Goal: Information Seeking & Learning: Learn about a topic

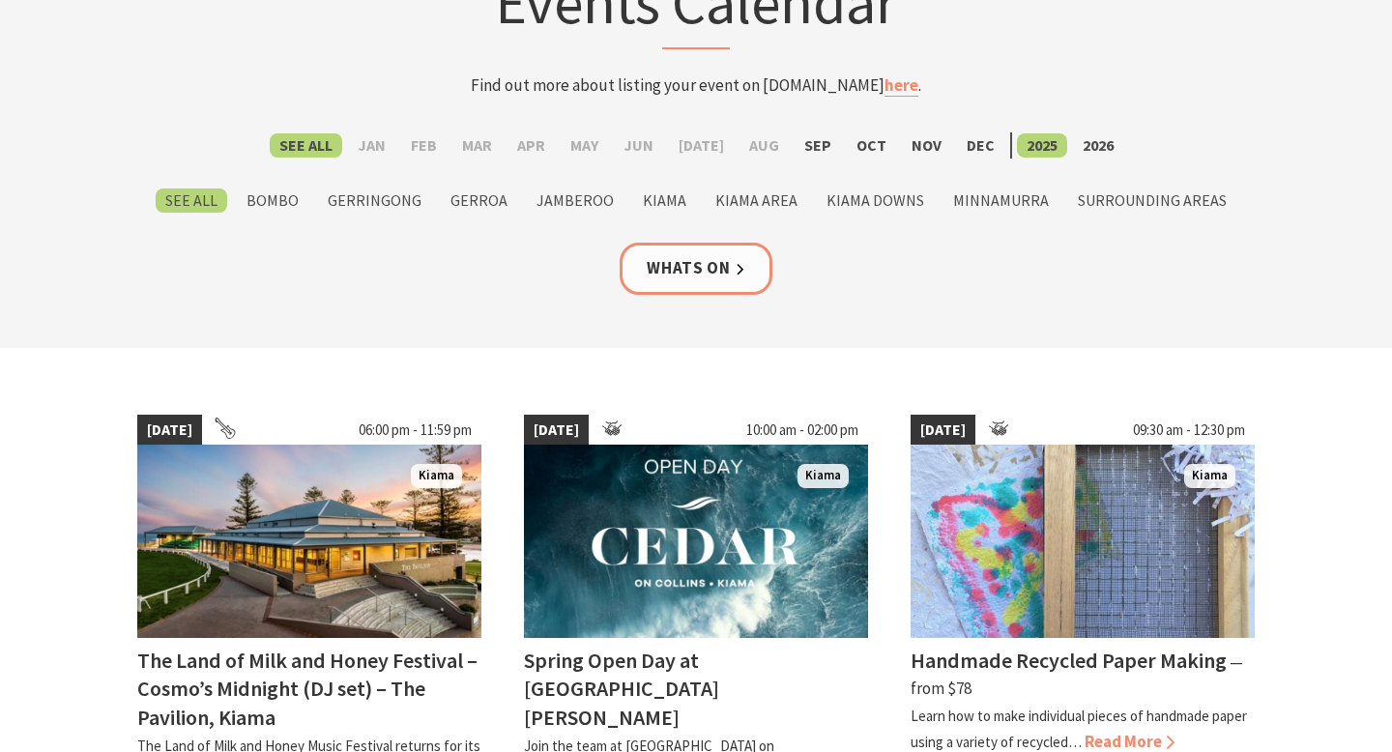
scroll to position [250, 0]
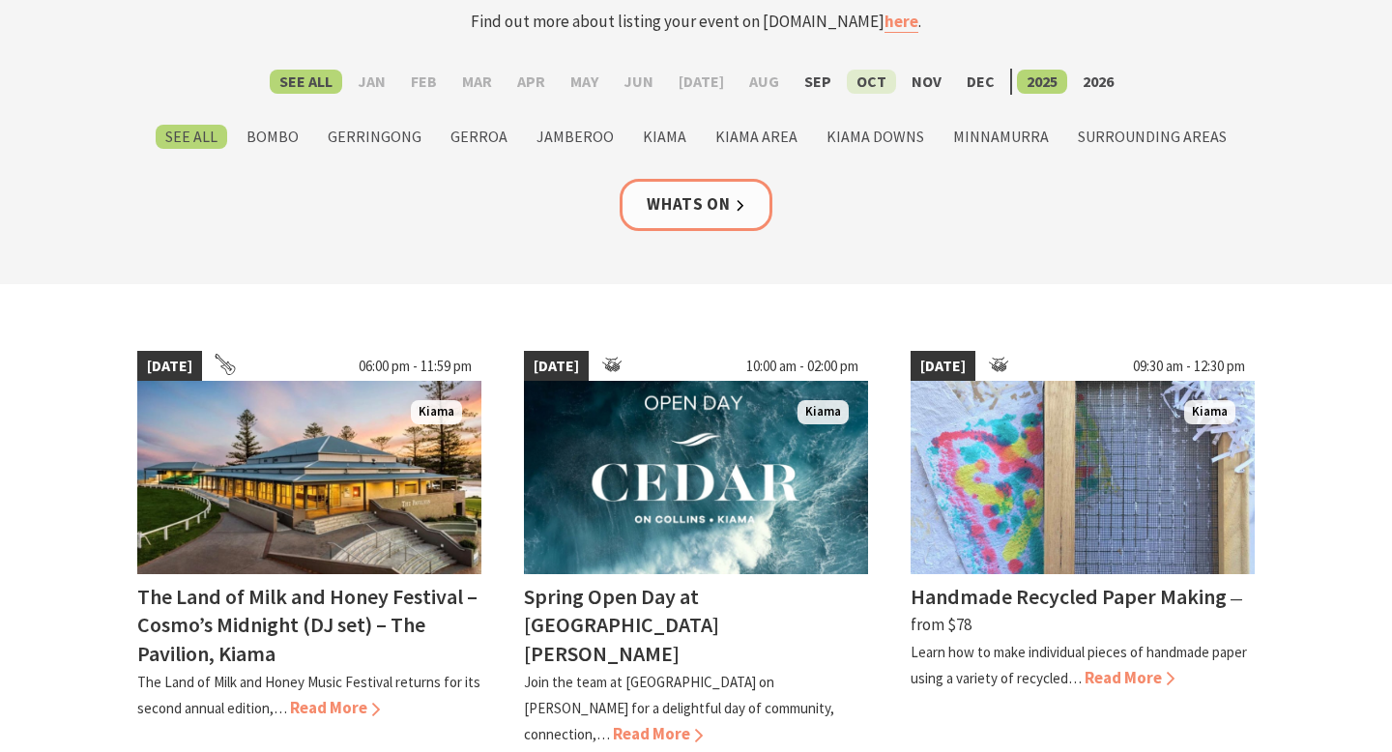
click at [864, 79] on label "Oct" at bounding box center [871, 82] width 49 height 24
click at [0, 0] on input "Oct" at bounding box center [0, 0] width 0 height 0
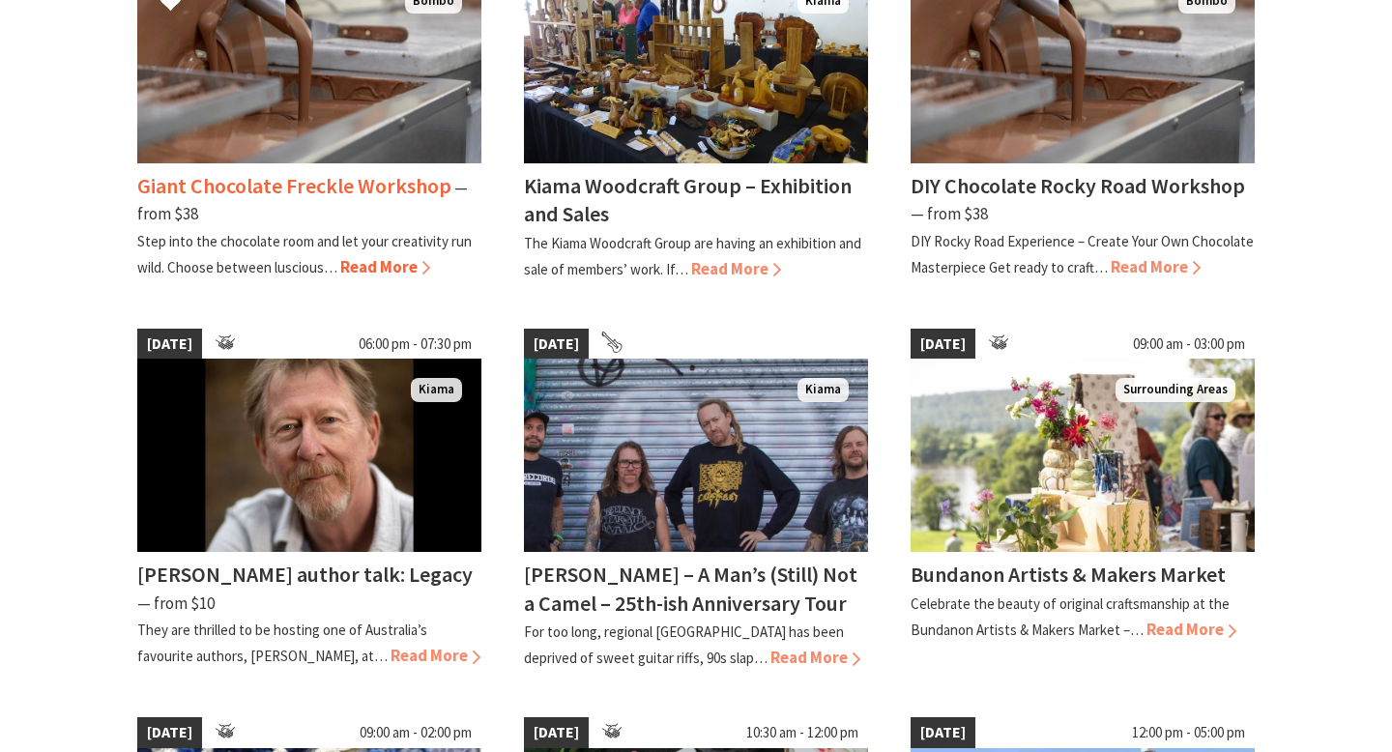
scroll to position [842, 0]
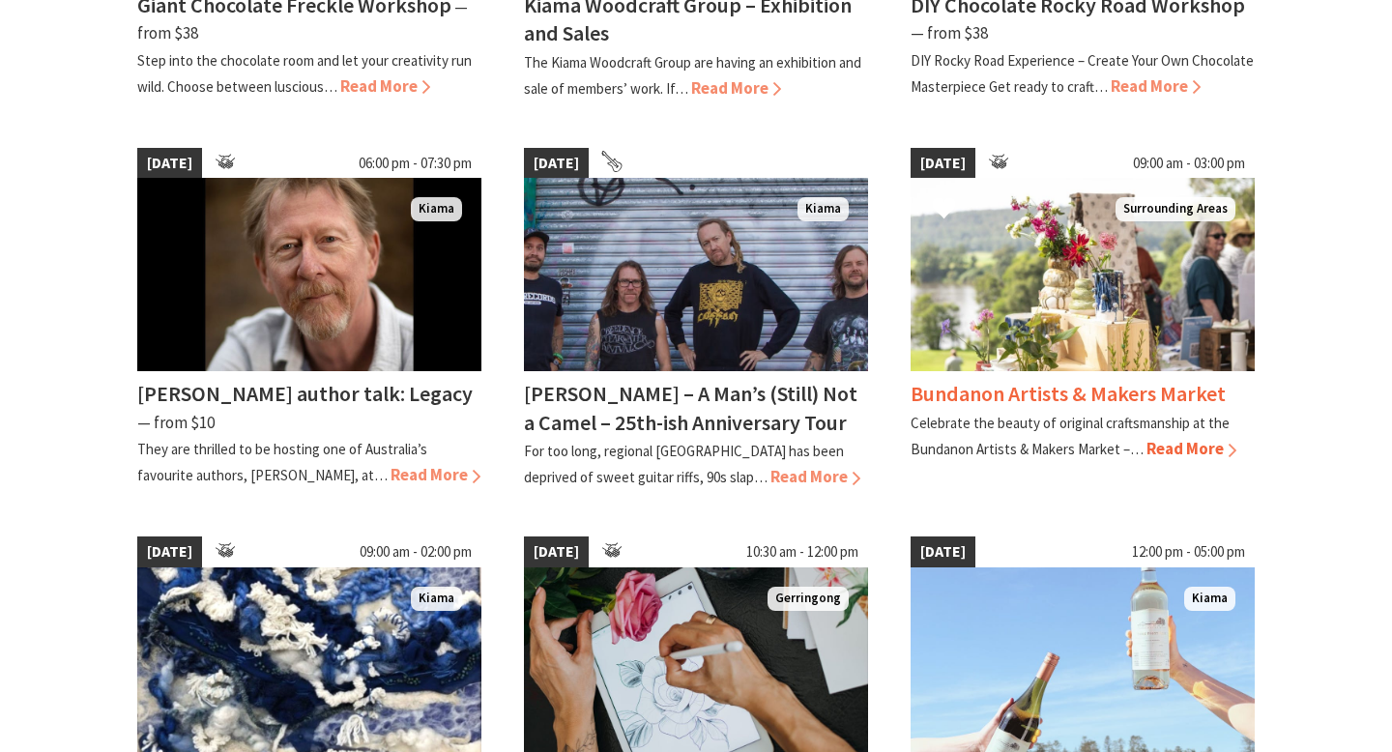
click at [1178, 438] on span "Read More" at bounding box center [1191, 448] width 90 height 21
click at [1047, 395] on h4 "Bundanon Artists & Makers Market" at bounding box center [1067, 393] width 315 height 27
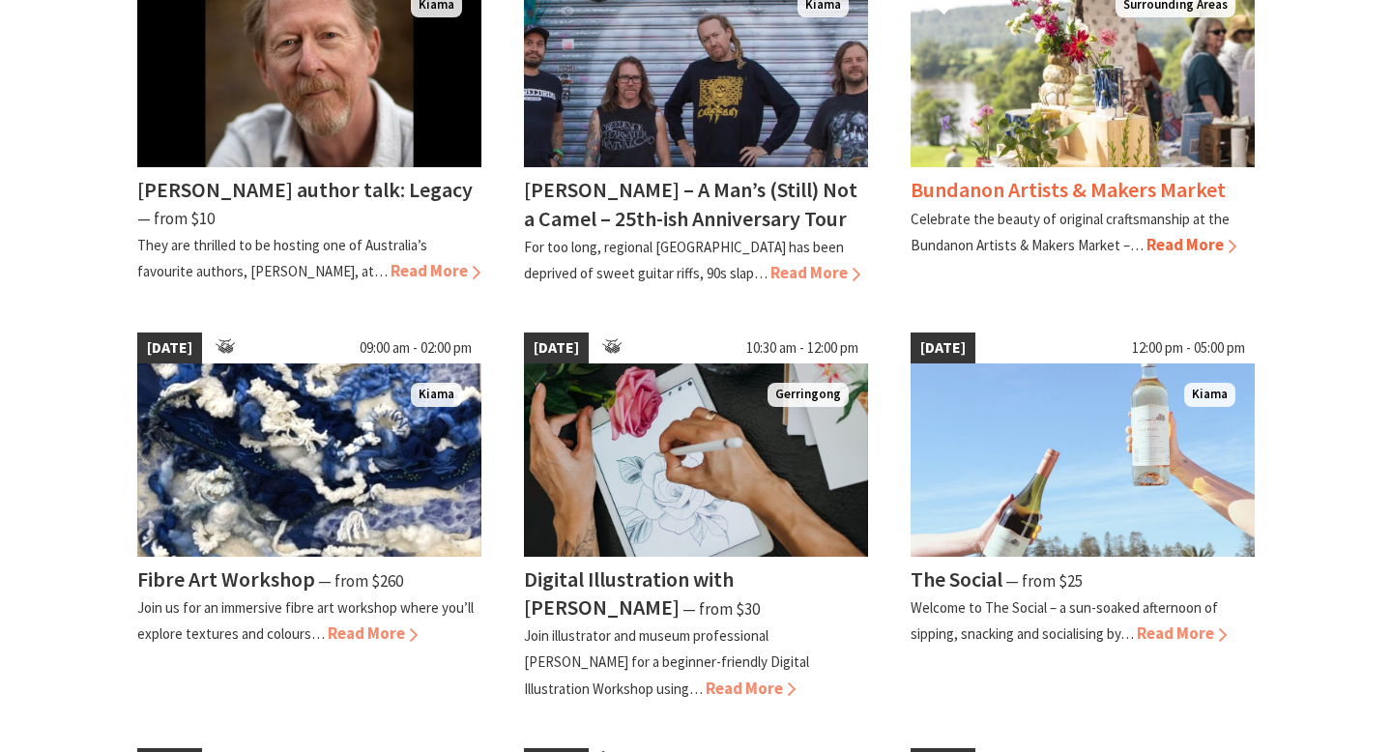
scroll to position [943, 0]
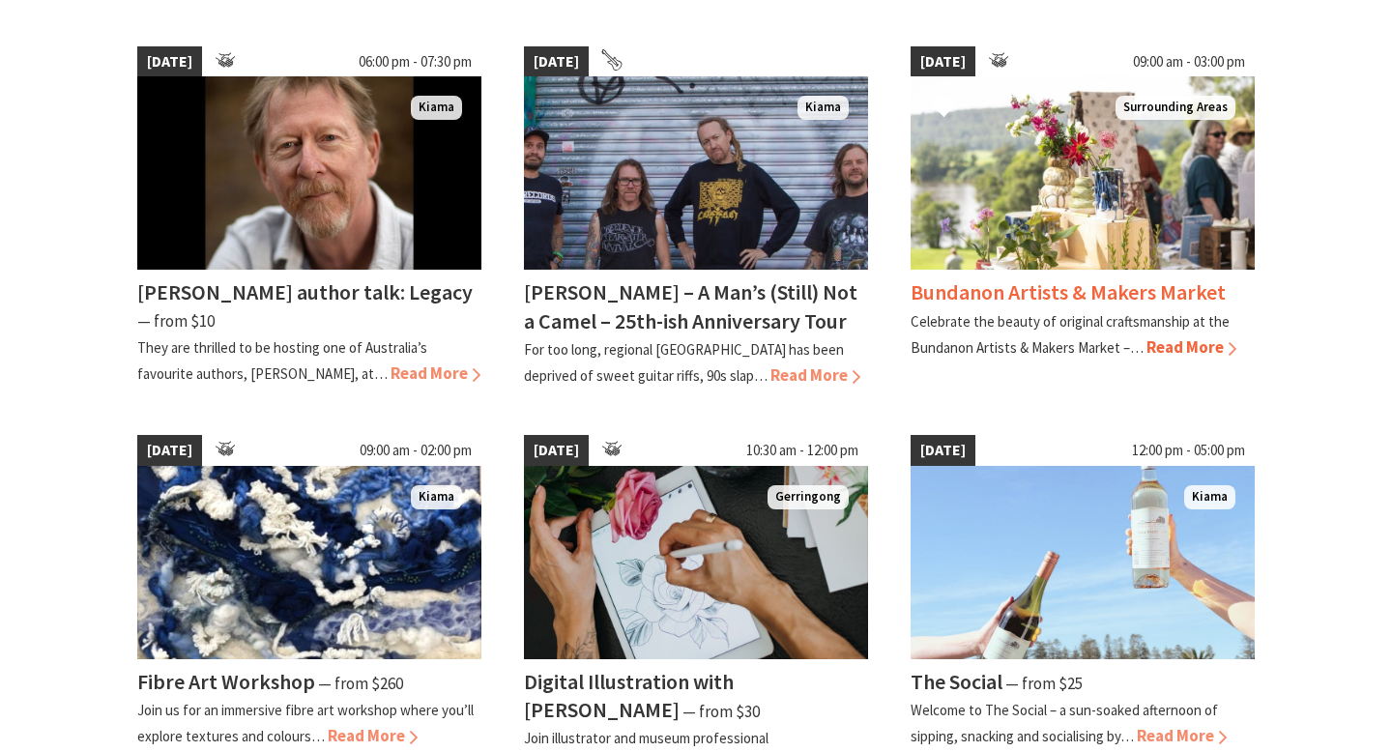
click at [1128, 293] on h4 "Bundanon Artists & Makers Market" at bounding box center [1067, 291] width 315 height 27
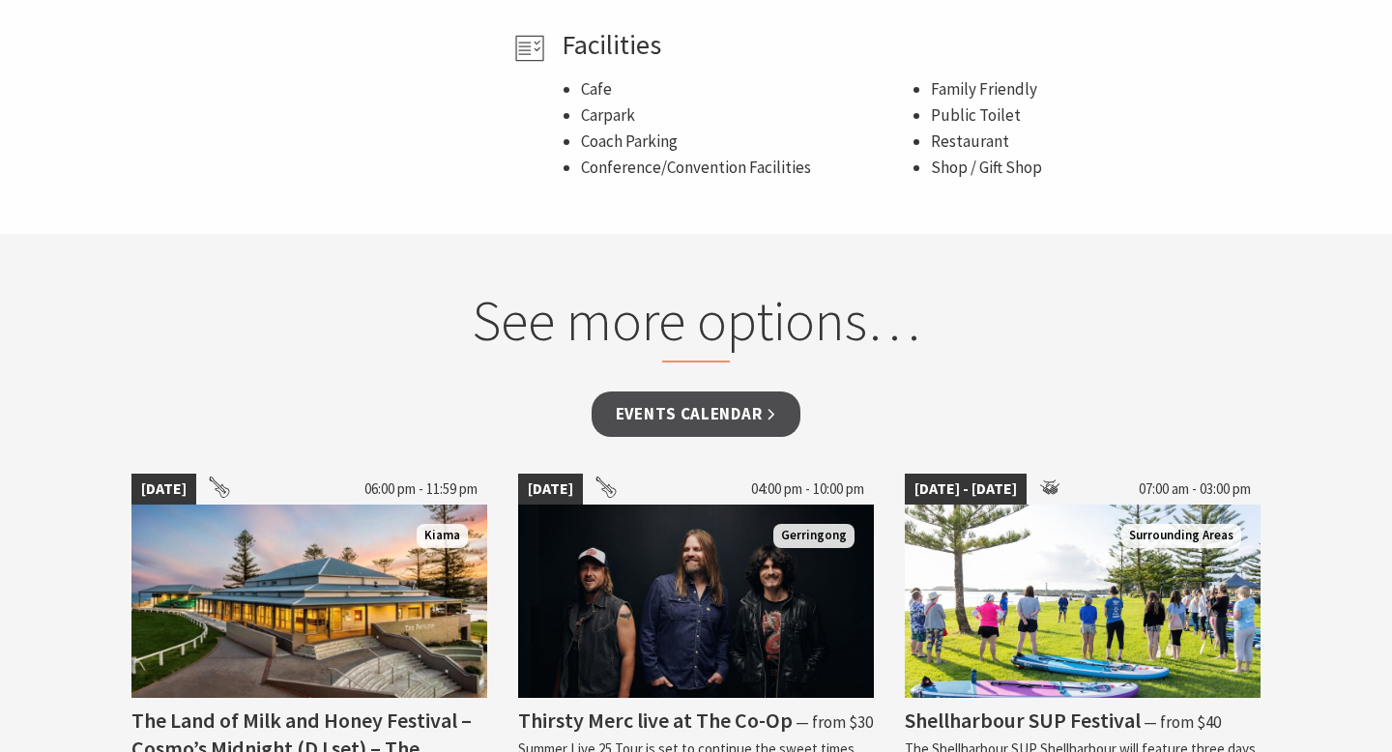
scroll to position [1391, 0]
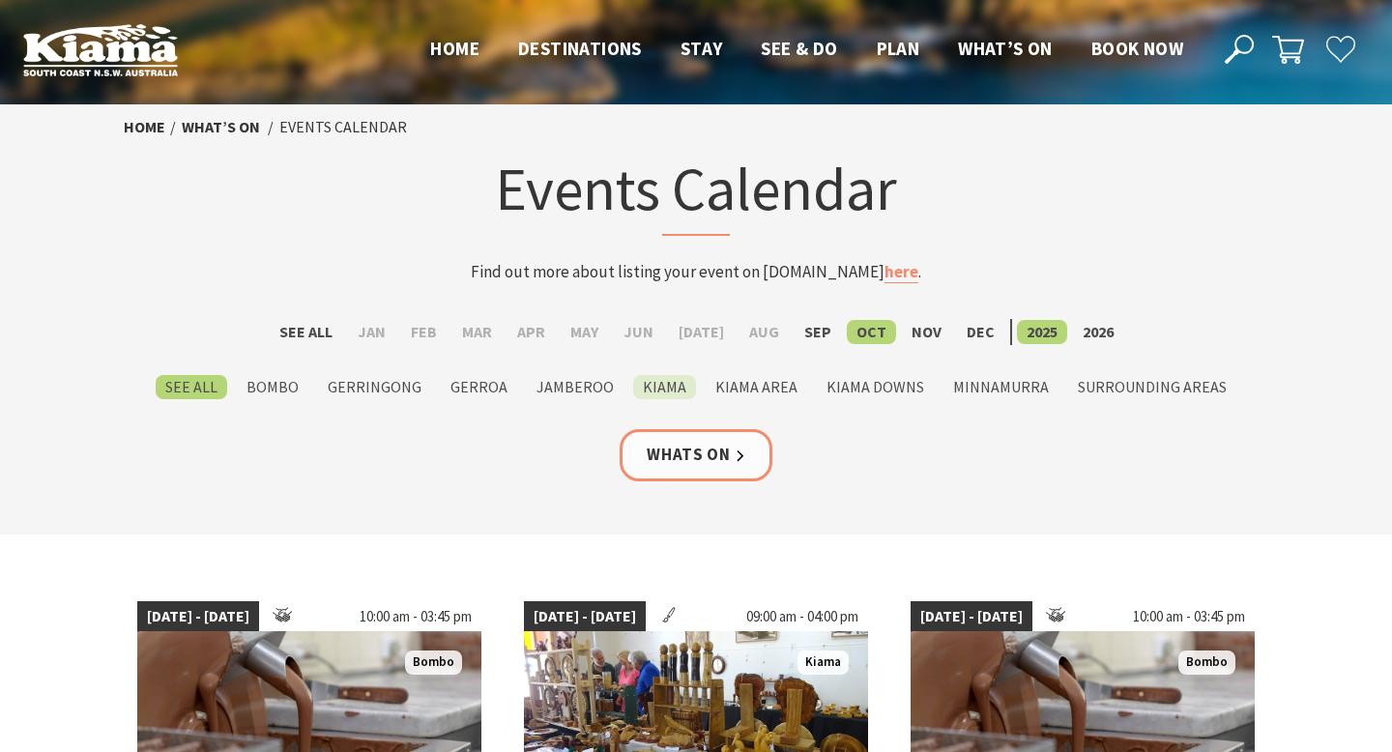
click at [674, 381] on label "Kiama" at bounding box center [664, 387] width 63 height 24
click at [0, 0] on input "Kiama" at bounding box center [0, 0] width 0 height 0
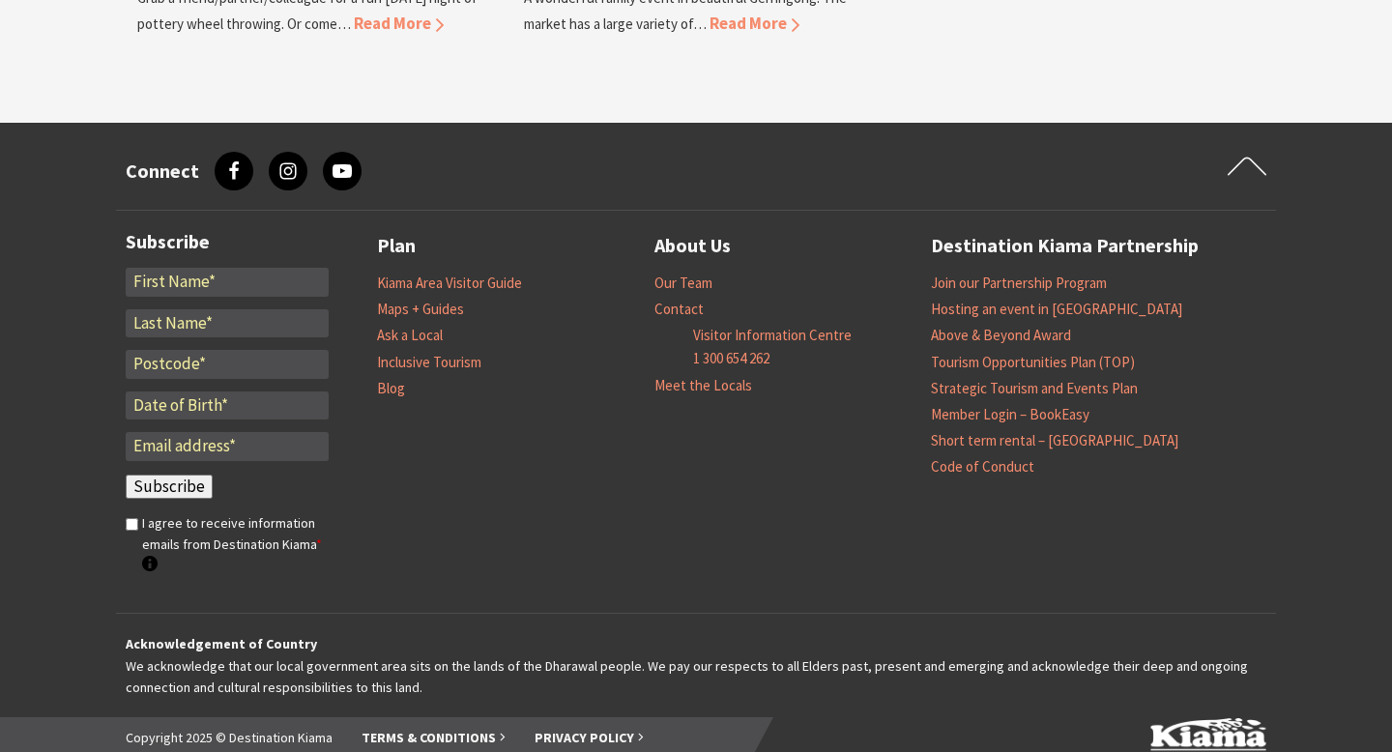
scroll to position [4277, 0]
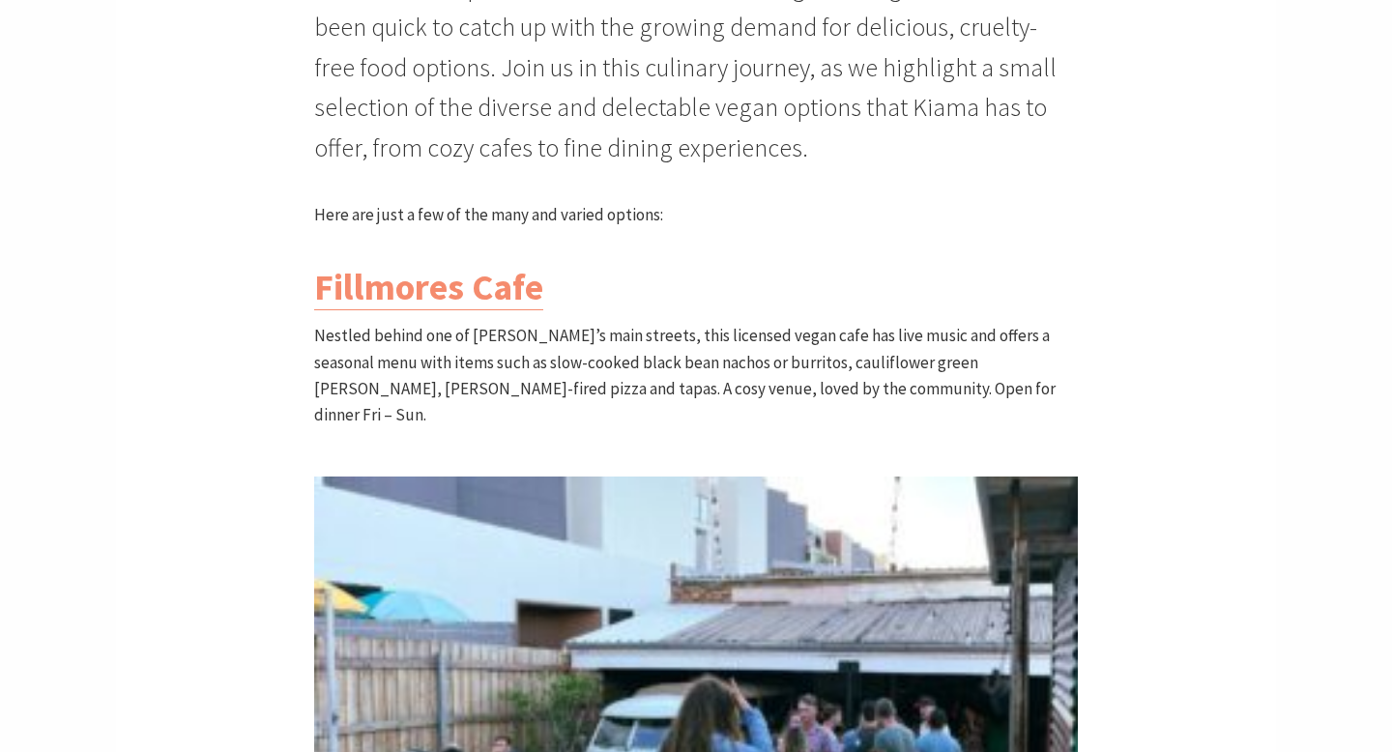
scroll to position [877, 0]
